Goal: Information Seeking & Learning: Learn about a topic

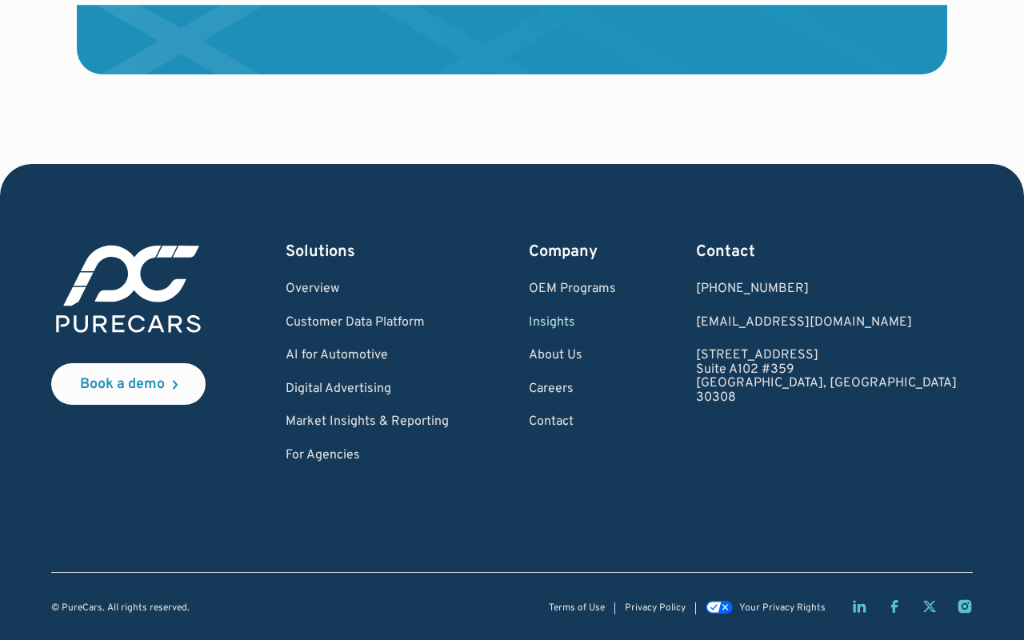
type input "wYQUfEzV"
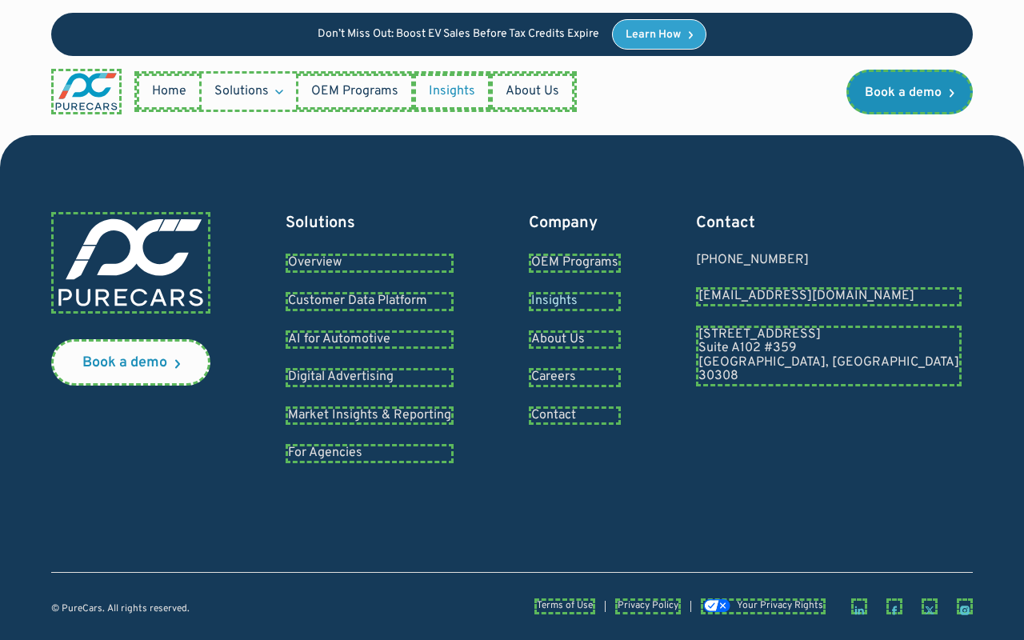
type input "EENXHB"
click at [94, 42] on div "Don’t Miss Out: Boost EV Sales Before Tax Credits Expire Learn How" at bounding box center [512, 34] width 922 height 43
click at [213, 42] on div "Don’t Miss Out: Boost EV Sales Before Tax Credits Expire Learn How" at bounding box center [512, 34] width 922 height 43
click at [343, 42] on div "Don’t Miss Out: Boost EV Sales Before Tax Credits Expire Learn How" at bounding box center [512, 34] width 922 height 43
click at [491, 42] on div "Don’t Miss Out: Boost EV Sales Before Tax Credits Expire Learn How" at bounding box center [512, 34] width 922 height 43
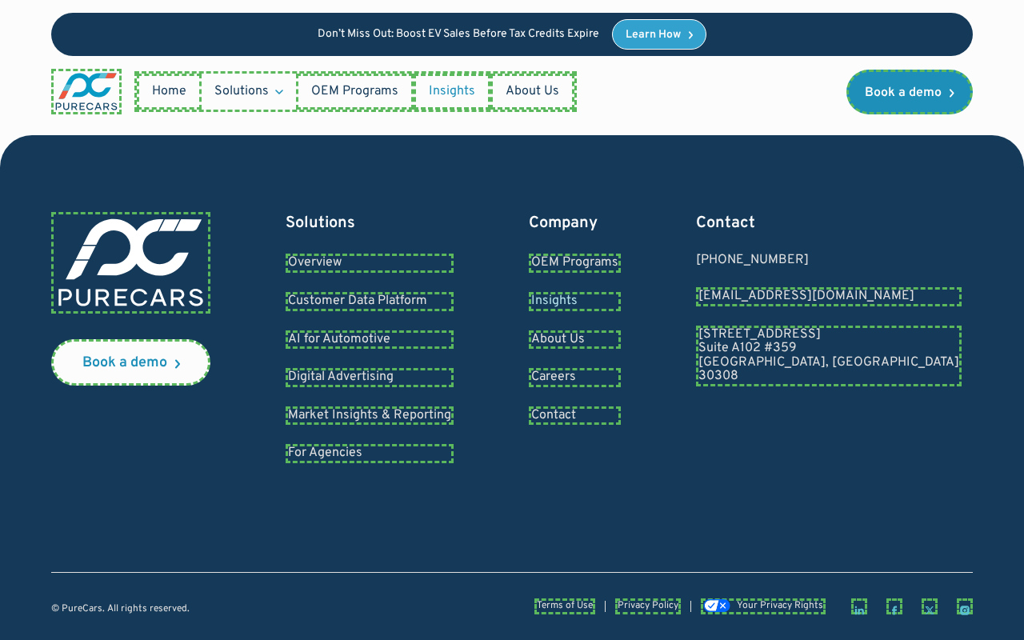
type input "bUjuCjFB"
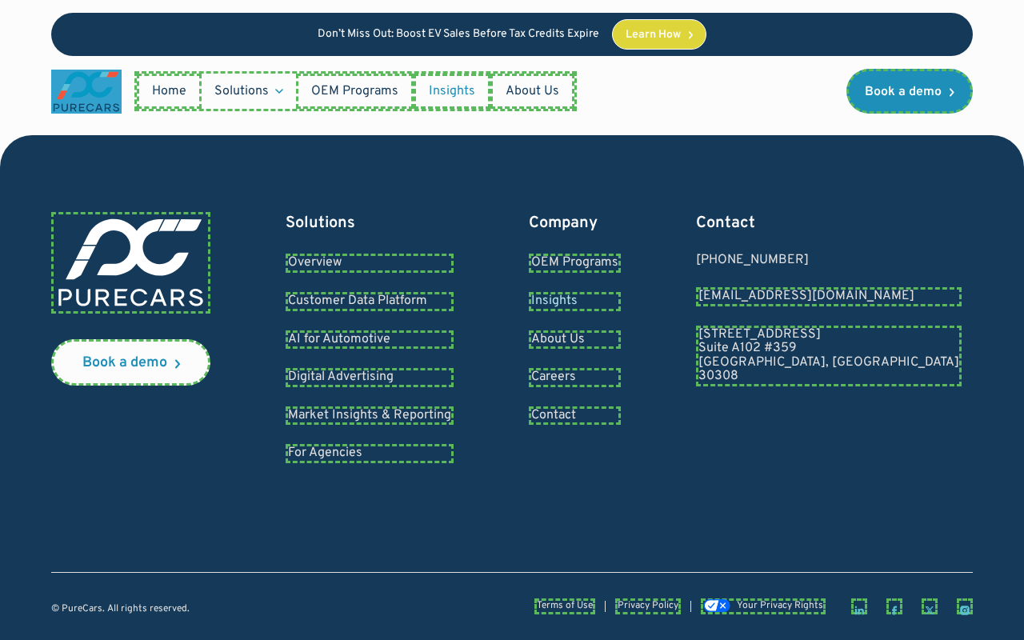
type input "[EMAIL_ADDRESS][DOMAIN_NAME]"
click at [94, 39] on div "Don’t Miss Out: Boost EV Sales Before Tax Credits Expire Learn How" at bounding box center [512, 34] width 922 height 43
click at [213, 39] on div "Don’t Miss Out: Boost EV Sales Before Tax Credits Expire Learn How" at bounding box center [512, 34] width 922 height 43
click at [414, 39] on p "Don’t Miss Out: Boost EV Sales Before Tax Credits Expire" at bounding box center [459, 35] width 282 height 14
click at [491, 39] on p "Don’t Miss Out: Boost EV Sales Before Tax Credits Expire" at bounding box center [459, 35] width 282 height 14
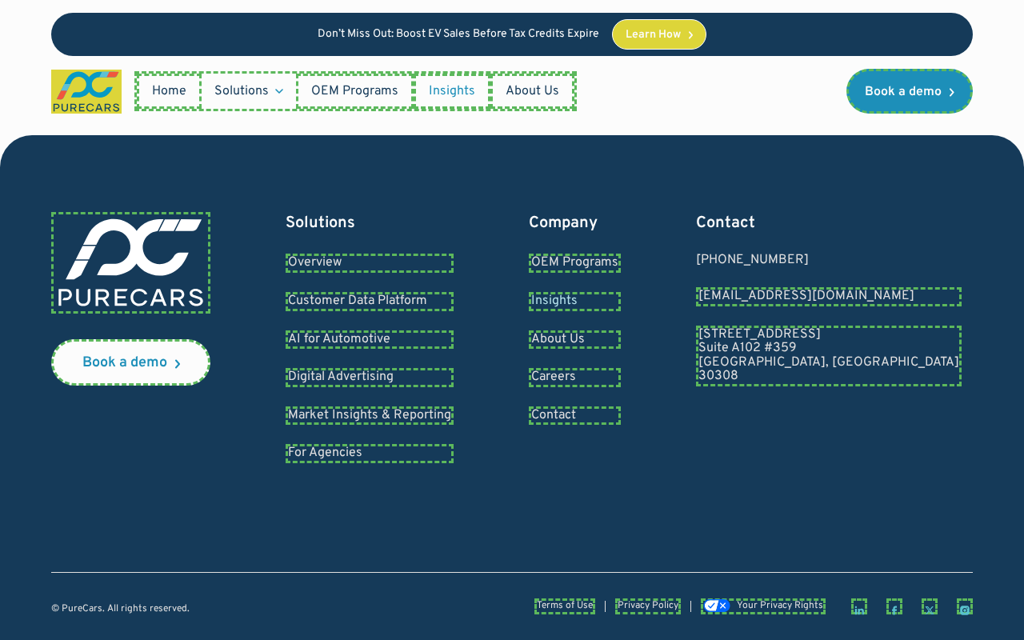
click at [166, 97] on link "Home" at bounding box center [169, 91] width 65 height 35
click at [94, 39] on div "Don’t Miss Out: Boost EV Sales Before Tax Credits Expire Learn How" at bounding box center [512, 34] width 922 height 43
click at [149, 39] on div "Don’t Miss Out: Boost EV Sales Before Tax Credits Expire Learn How" at bounding box center [512, 34] width 922 height 43
click at [343, 39] on p "Don’t Miss Out: Boost EV Sales Before Tax Credits Expire" at bounding box center [459, 35] width 282 height 14
click at [491, 39] on p "Don’t Miss Out: Boost EV Sales Before Tax Credits Expire" at bounding box center [459, 35] width 282 height 14
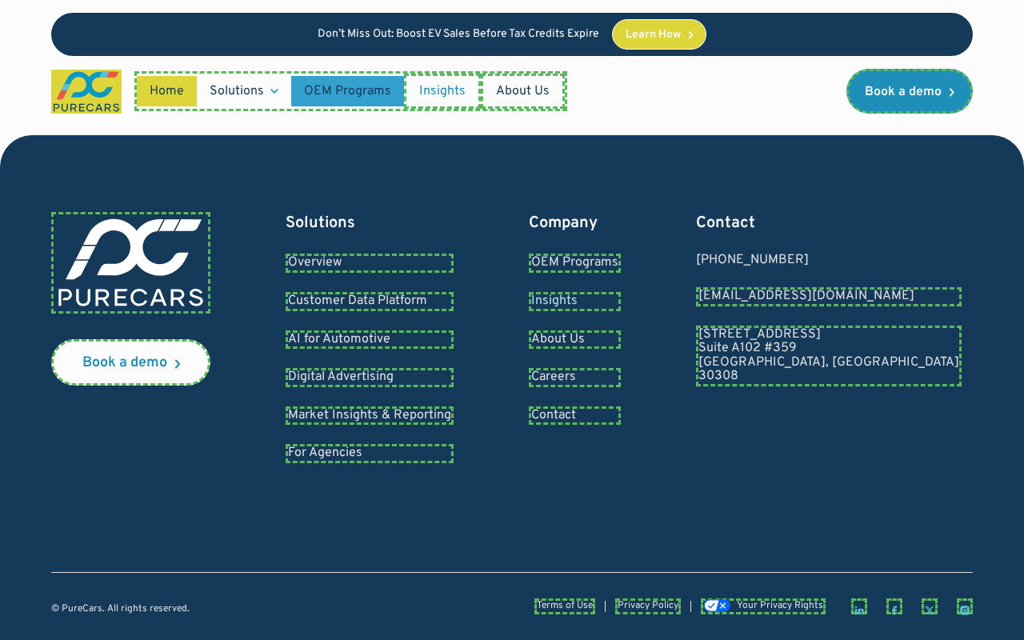
click at [346, 97] on link "OEM Programs" at bounding box center [347, 91] width 113 height 30
click at [94, 39] on div "Don’t Miss Out: Boost EV Sales Before Tax Credits Expire Learn How" at bounding box center [512, 34] width 922 height 43
click at [213, 39] on div "Don’t Miss Out: Boost EV Sales Before Tax Credits Expire Learn How" at bounding box center [512, 34] width 922 height 43
click at [343, 39] on p "Don’t Miss Out: Boost EV Sales Before Tax Credits Expire" at bounding box center [459, 35] width 282 height 14
click at [491, 39] on p "Don’t Miss Out: Boost EV Sales Before Tax Credits Expire" at bounding box center [459, 35] width 282 height 14
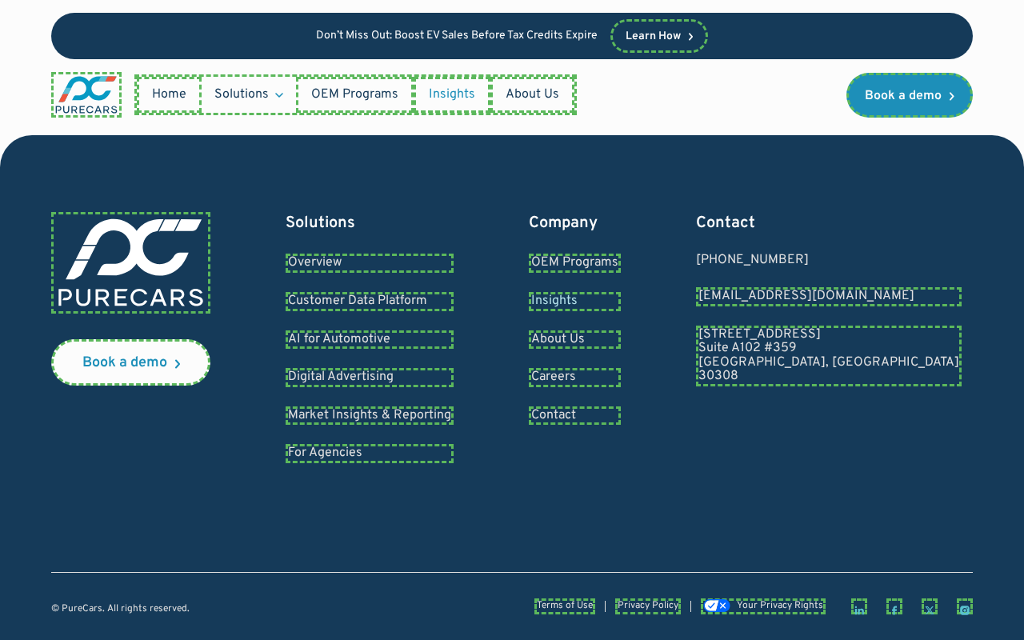
click at [438, 97] on link "Insights" at bounding box center [452, 94] width 77 height 35
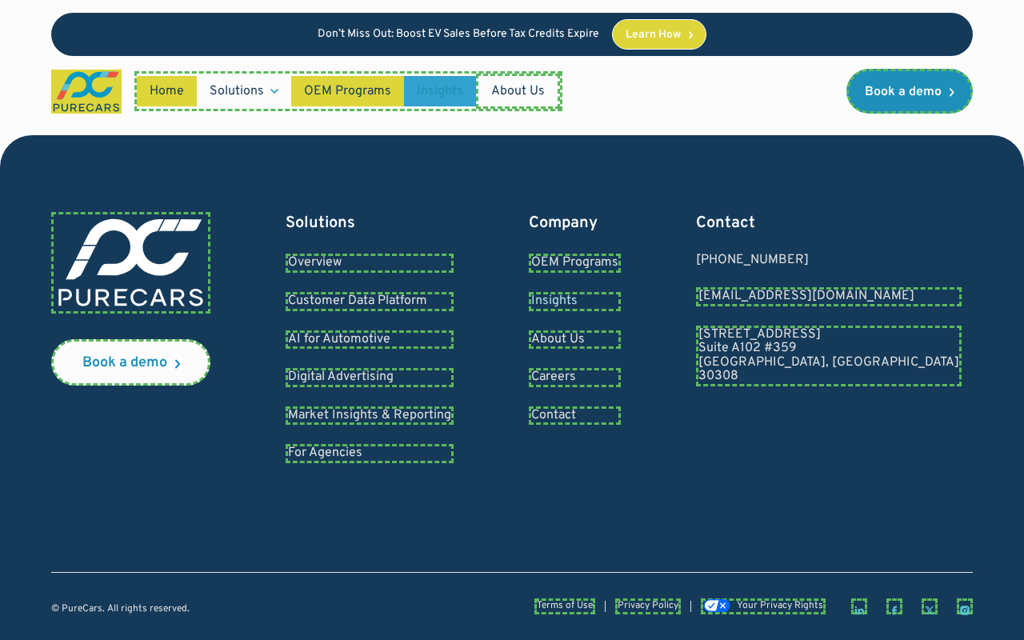
click at [94, 39] on div "Don’t Miss Out: Boost EV Sales Before Tax Credits Expire Learn How" at bounding box center [512, 34] width 922 height 43
click at [343, 39] on p "Don’t Miss Out: Boost EV Sales Before Tax Credits Expire" at bounding box center [459, 35] width 282 height 14
click at [491, 39] on p "Don’t Miss Out: Boost EV Sales Before Tax Credits Expire" at bounding box center [459, 35] width 282 height 14
click at [511, 97] on link "About Us" at bounding box center [515, 91] width 79 height 30
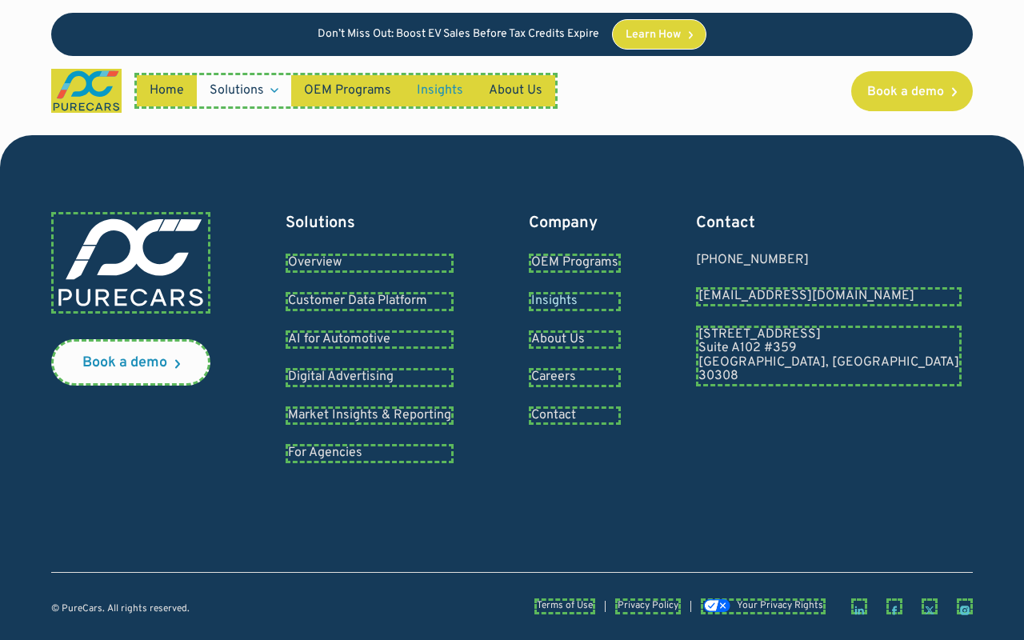
scroll to position [134769, 0]
click at [94, 39] on div "Don’t Miss Out: Boost EV Sales Before Tax Credits Expire Learn How" at bounding box center [512, 34] width 922 height 43
click at [343, 39] on p "Don’t Miss Out: Boost EV Sales Before Tax Credits Expire" at bounding box center [459, 35] width 282 height 14
click at [491, 39] on p "Don’t Miss Out: Boost EV Sales Before Tax Credits Expire" at bounding box center [459, 35] width 282 height 14
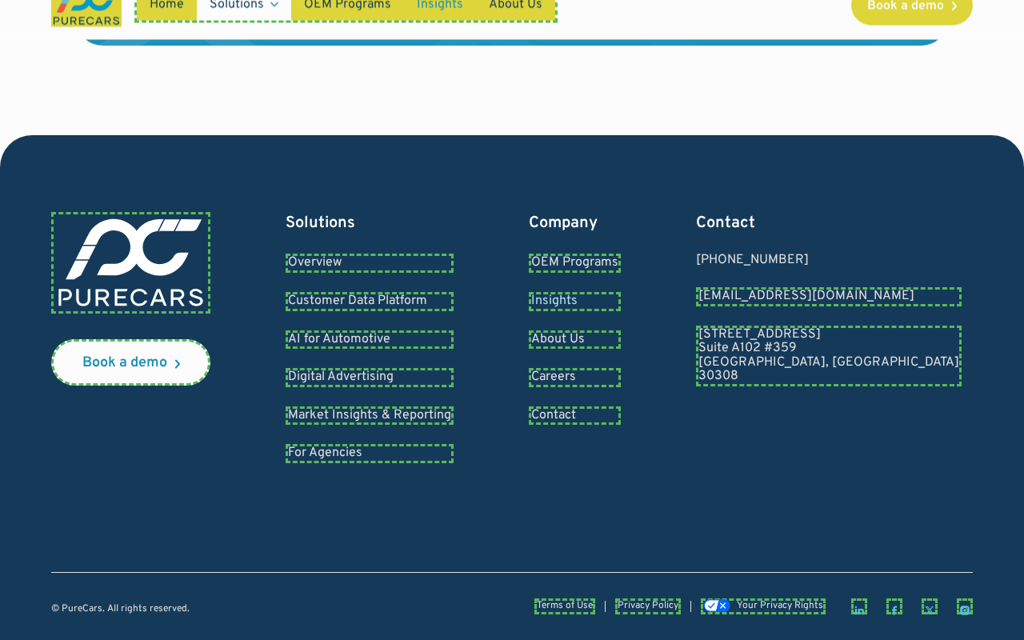
scroll to position [135122, 0]
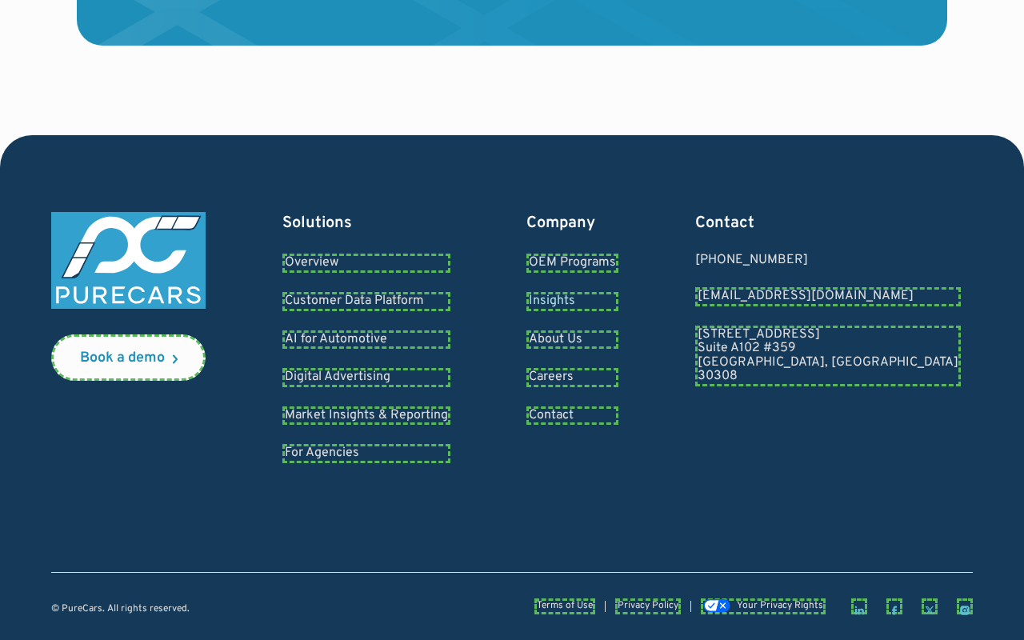
radio input "true"
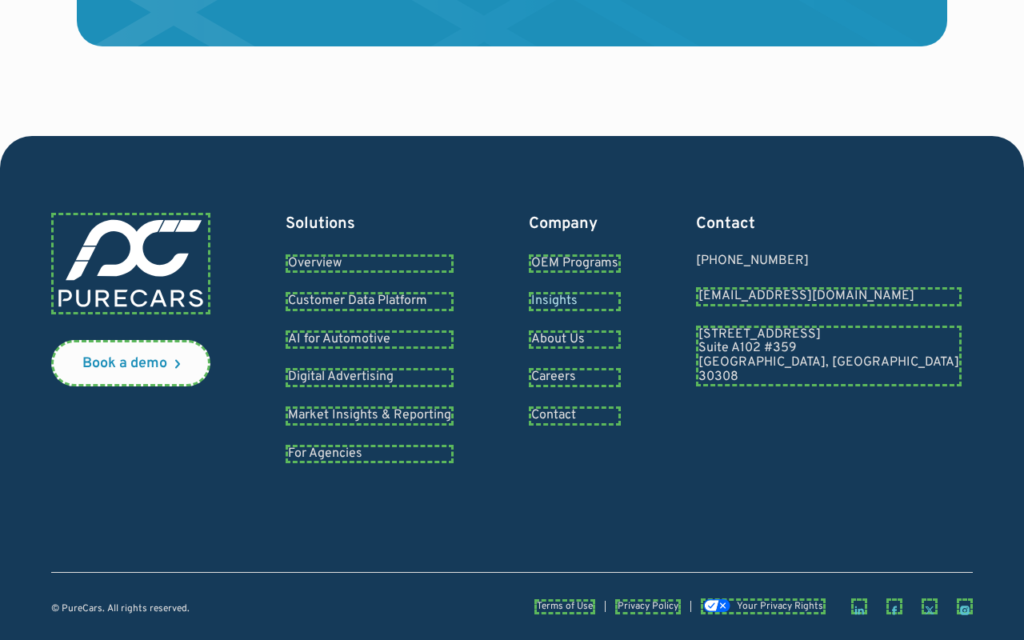
scroll to position [134765, 0]
radio input "true"
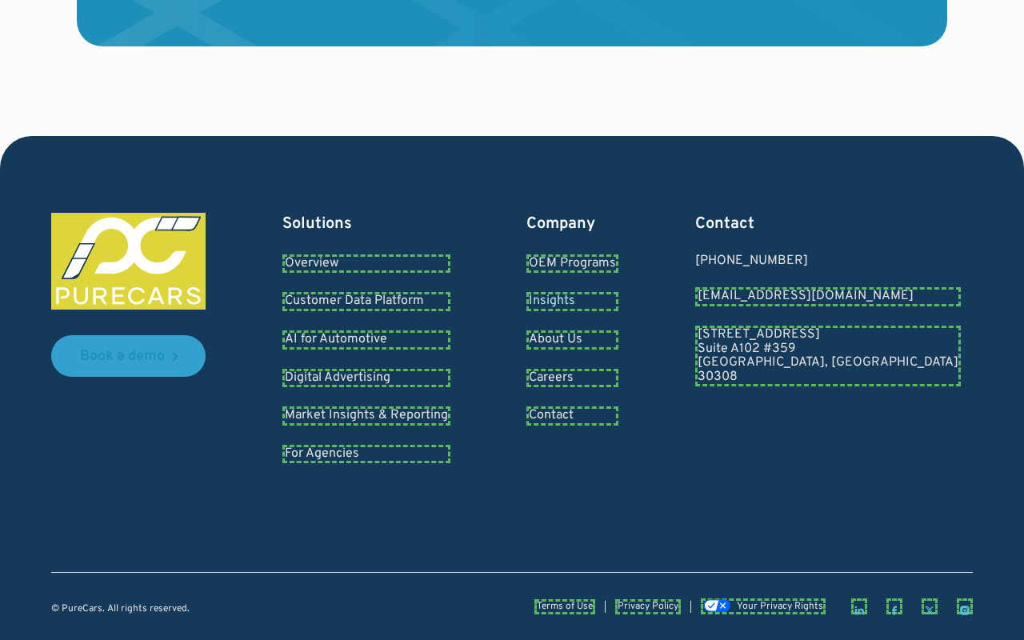
radio input "false"
radio input "true"
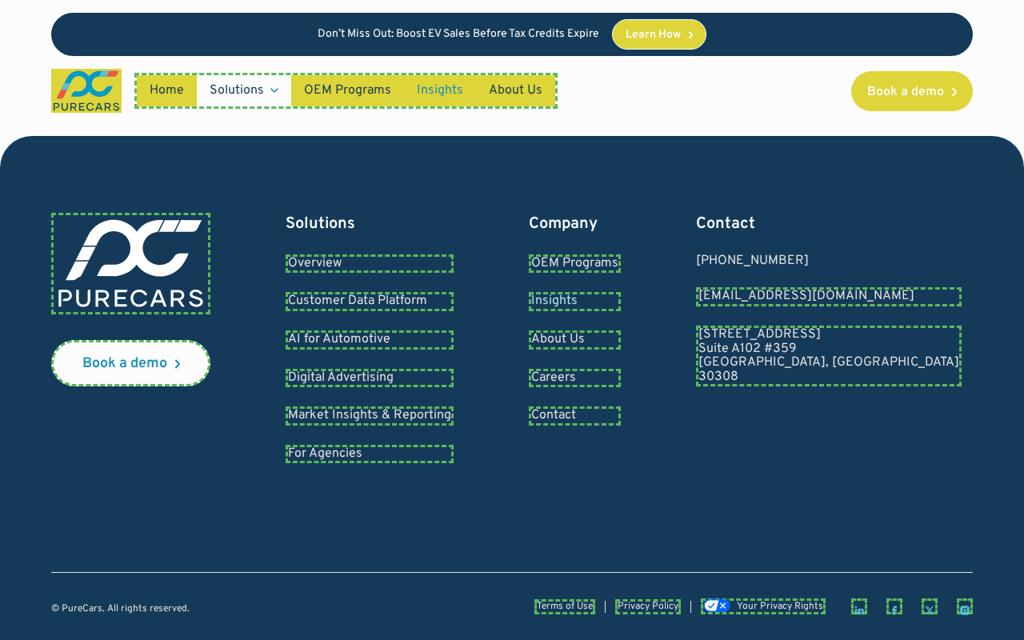
click at [94, 42] on div "Don’t Miss Out: Boost EV Sales Before Tax Credits Expire Learn How" at bounding box center [512, 34] width 922 height 43
click at [213, 42] on div "Don’t Miss Out: Boost EV Sales Before Tax Credits Expire Learn How" at bounding box center [512, 34] width 922 height 43
click at [343, 42] on div "Don’t Miss Out: Boost EV Sales Before Tax Credits Expire Learn How" at bounding box center [512, 34] width 922 height 43
click at [94, 42] on div "Don’t Miss Out: Boost EV Sales Before Tax Credits Expire Learn How" at bounding box center [512, 34] width 922 height 43
click at [343, 42] on div "Don’t Miss Out: Boost EV Sales Before Tax Credits Expire Learn How" at bounding box center [512, 34] width 922 height 43
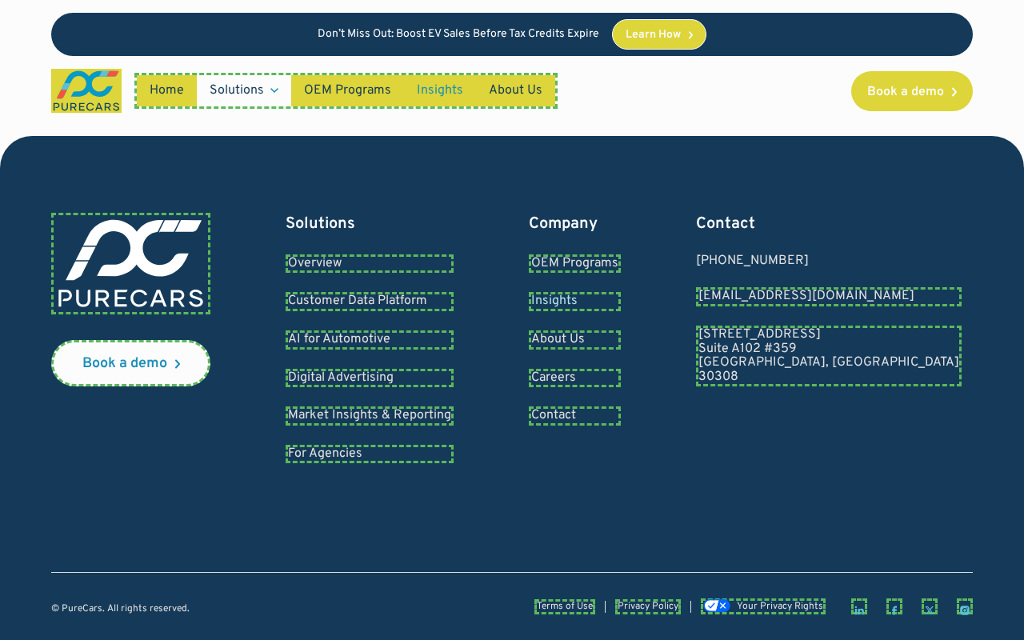
click at [491, 42] on div "Don’t Miss Out: Boost EV Sales Before Tax Credits Expire Learn How" at bounding box center [512, 34] width 922 height 43
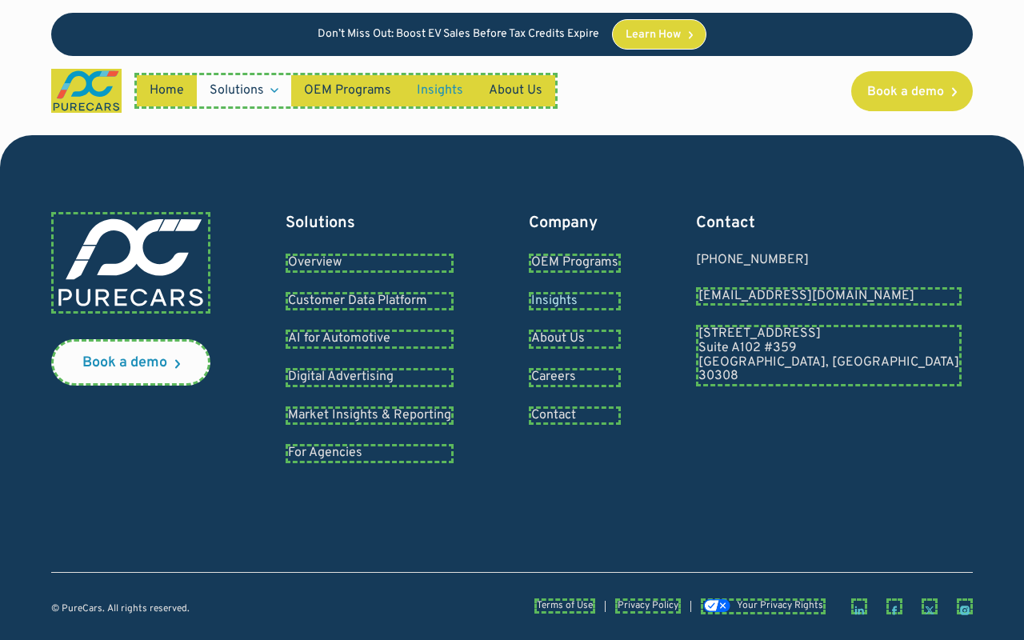
click at [94, 42] on div "Don’t Miss Out: Boost EV Sales Before Tax Credits Expire Learn How" at bounding box center [512, 34] width 922 height 43
click at [149, 42] on div "Don’t Miss Out: Boost EV Sales Before Tax Credits Expire Learn How" at bounding box center [512, 34] width 922 height 43
click at [343, 42] on div "Don’t Miss Out: Boost EV Sales Before Tax Credits Expire Learn How" at bounding box center [512, 34] width 922 height 43
click at [491, 42] on div "Don’t Miss Out: Boost EV Sales Before Tax Credits Expire Learn How" at bounding box center [512, 34] width 922 height 43
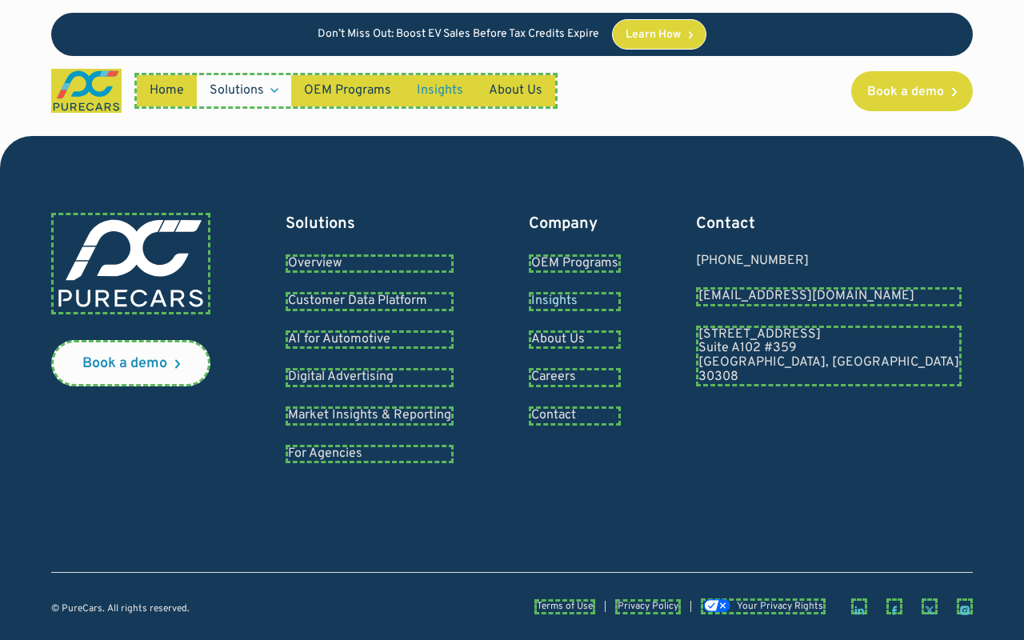
click at [94, 42] on div "Don’t Miss Out: Boost EV Sales Before Tax Credits Expire Learn How" at bounding box center [512, 34] width 922 height 43
click at [343, 42] on div "Don’t Miss Out: Boost EV Sales Before Tax Credits Expire Learn How" at bounding box center [512, 34] width 922 height 43
click at [94, 42] on div "Don’t Miss Out: Boost EV Sales Before Tax Credits Expire Learn How" at bounding box center [512, 34] width 922 height 43
click at [149, 42] on div "Don’t Miss Out: Boost EV Sales Before Tax Credits Expire Learn How" at bounding box center [512, 34] width 922 height 43
click at [343, 42] on div "Don’t Miss Out: Boost EV Sales Before Tax Credits Expire Learn How" at bounding box center [512, 34] width 922 height 43
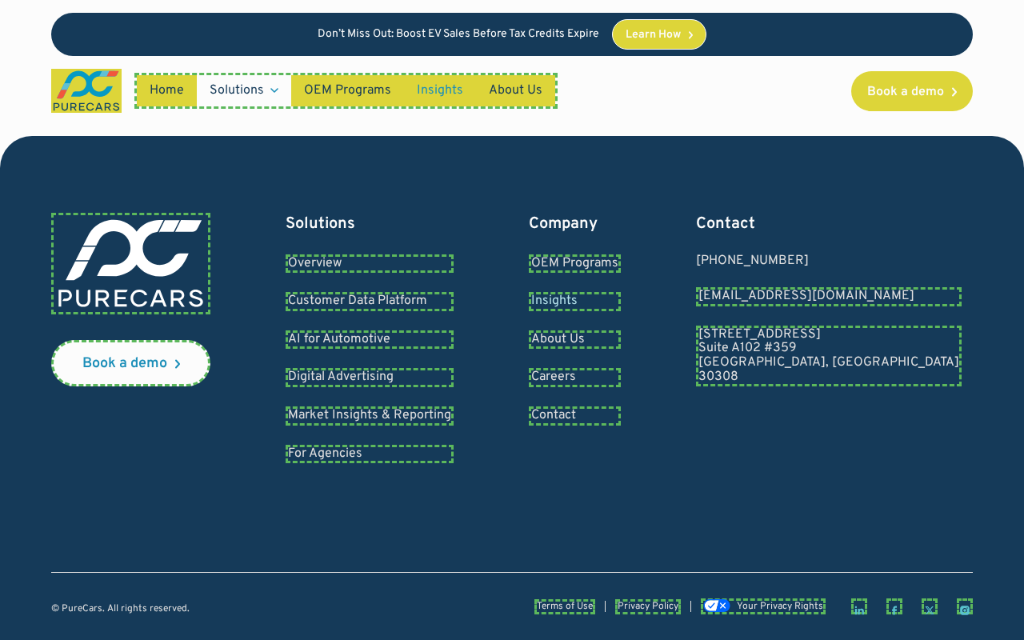
click at [491, 42] on div "Don’t Miss Out: Boost EV Sales Before Tax Credits Expire Learn How" at bounding box center [512, 34] width 922 height 43
click at [94, 42] on div "Don’t Miss Out: Boost EV Sales Before Tax Credits Expire Learn How" at bounding box center [512, 34] width 922 height 43
click at [213, 42] on div "Don’t Miss Out: Boost EV Sales Before Tax Credits Expire Learn How" at bounding box center [512, 34] width 922 height 43
click at [343, 42] on div "Don’t Miss Out: Boost EV Sales Before Tax Credits Expire Learn How" at bounding box center [512, 34] width 922 height 43
click at [414, 42] on div "Don’t Miss Out: Boost EV Sales Before Tax Credits Expire Learn How" at bounding box center [512, 34] width 922 height 43
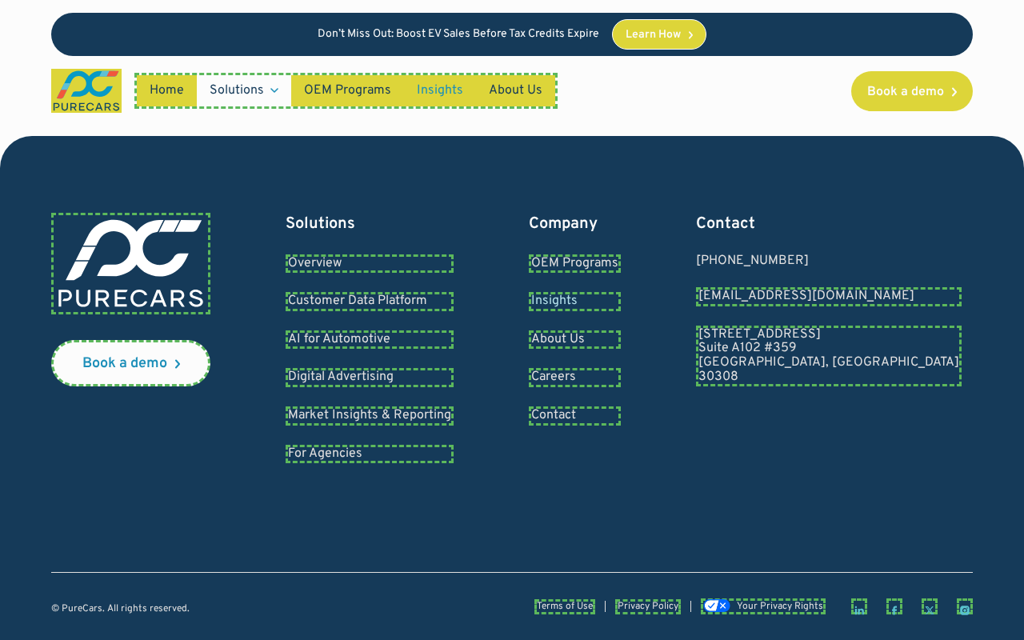
click at [94, 42] on div "Don’t Miss Out: Boost EV Sales Before Tax Credits Expire Learn How" at bounding box center [512, 34] width 922 height 43
click at [213, 42] on div "Don’t Miss Out: Boost EV Sales Before Tax Credits Expire Learn How" at bounding box center [512, 34] width 922 height 43
click at [491, 42] on div "Don’t Miss Out: Boost EV Sales Before Tax Credits Expire Learn How" at bounding box center [512, 34] width 922 height 43
click at [94, 42] on div "Don’t Miss Out: Boost EV Sales Before Tax Credits Expire Learn How" at bounding box center [512, 34] width 922 height 43
click at [343, 42] on div "Don’t Miss Out: Boost EV Sales Before Tax Credits Expire Learn How" at bounding box center [512, 34] width 922 height 43
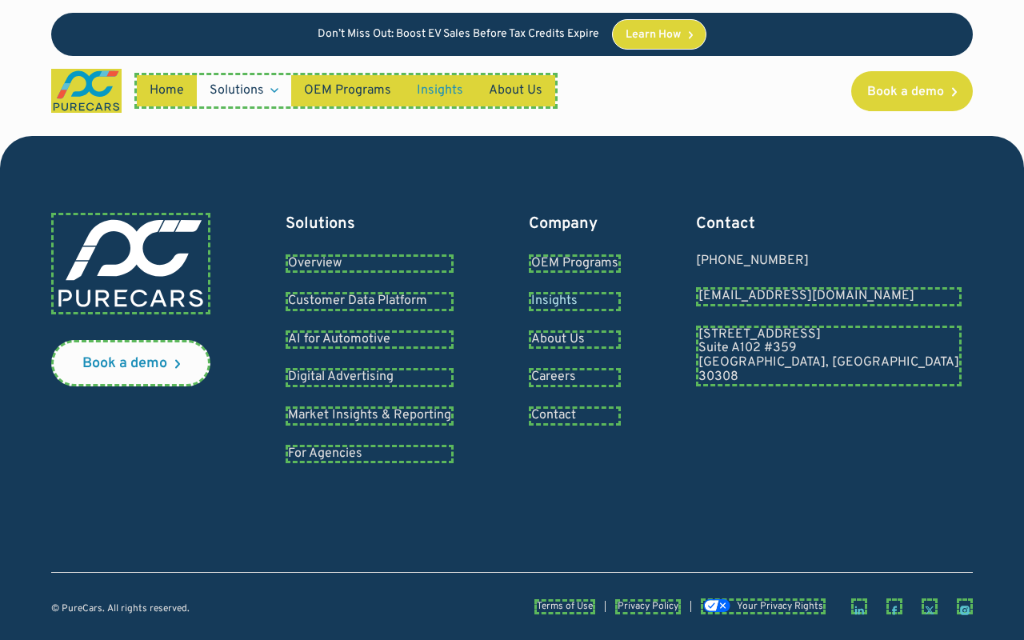
click at [414, 42] on div "Don’t Miss Out: Boost EV Sales Before Tax Credits Expire Learn How" at bounding box center [512, 34] width 922 height 43
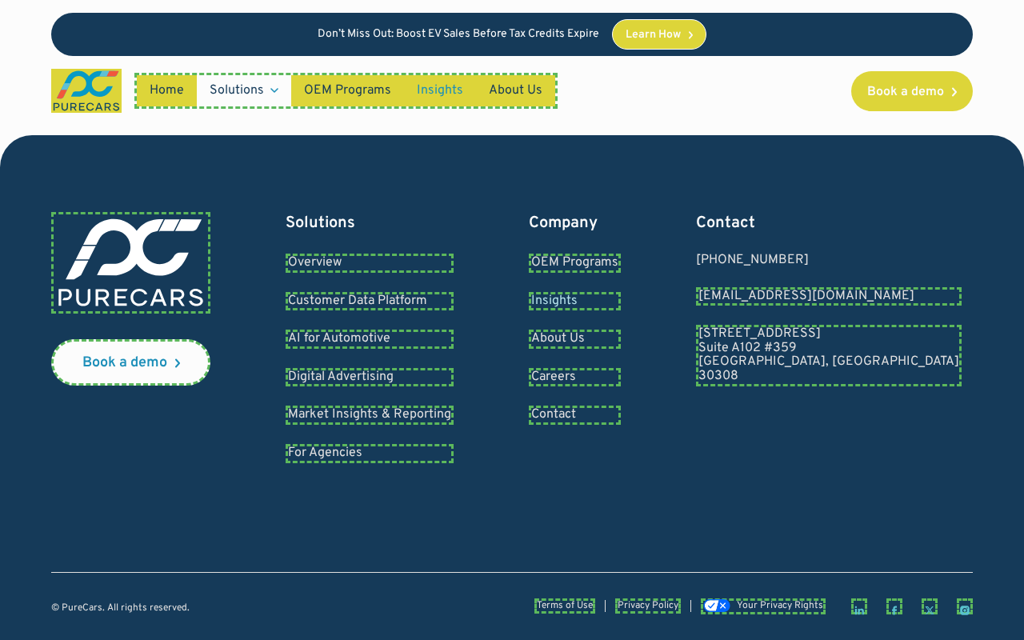
click at [94, 42] on div "Don’t Miss Out: Boost EV Sales Before Tax Credits Expire Learn How" at bounding box center [512, 34] width 922 height 43
